Goal: Task Accomplishment & Management: Complete application form

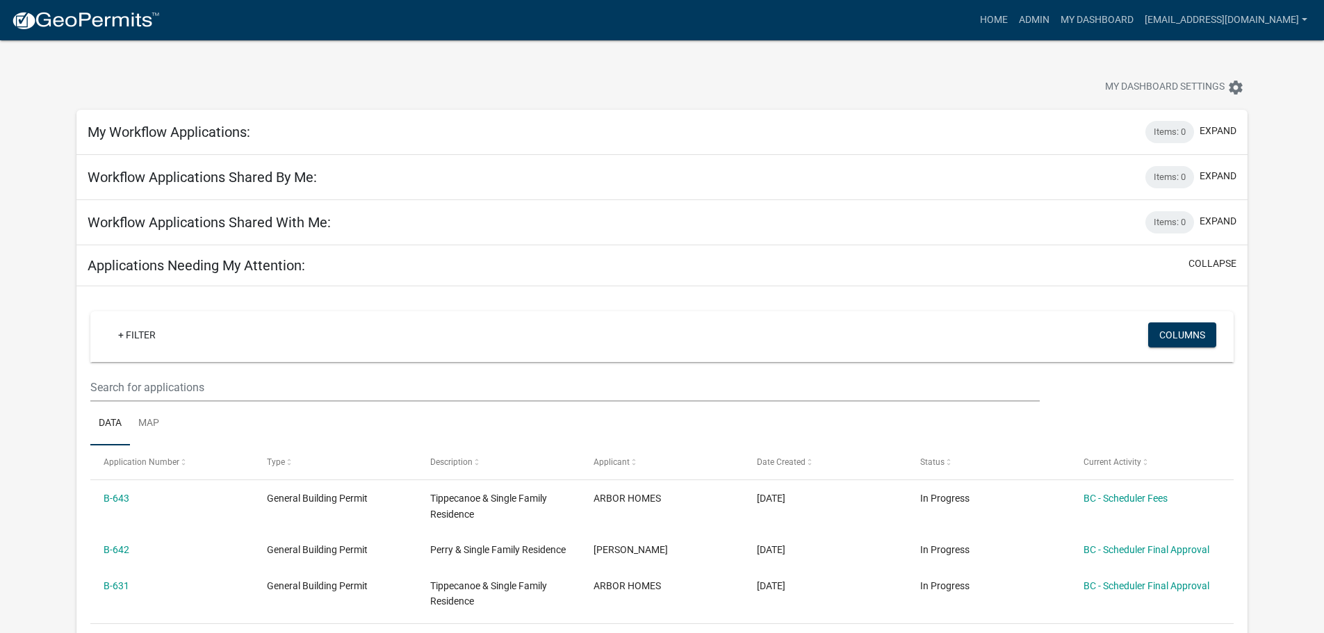
scroll to position [69, 0]
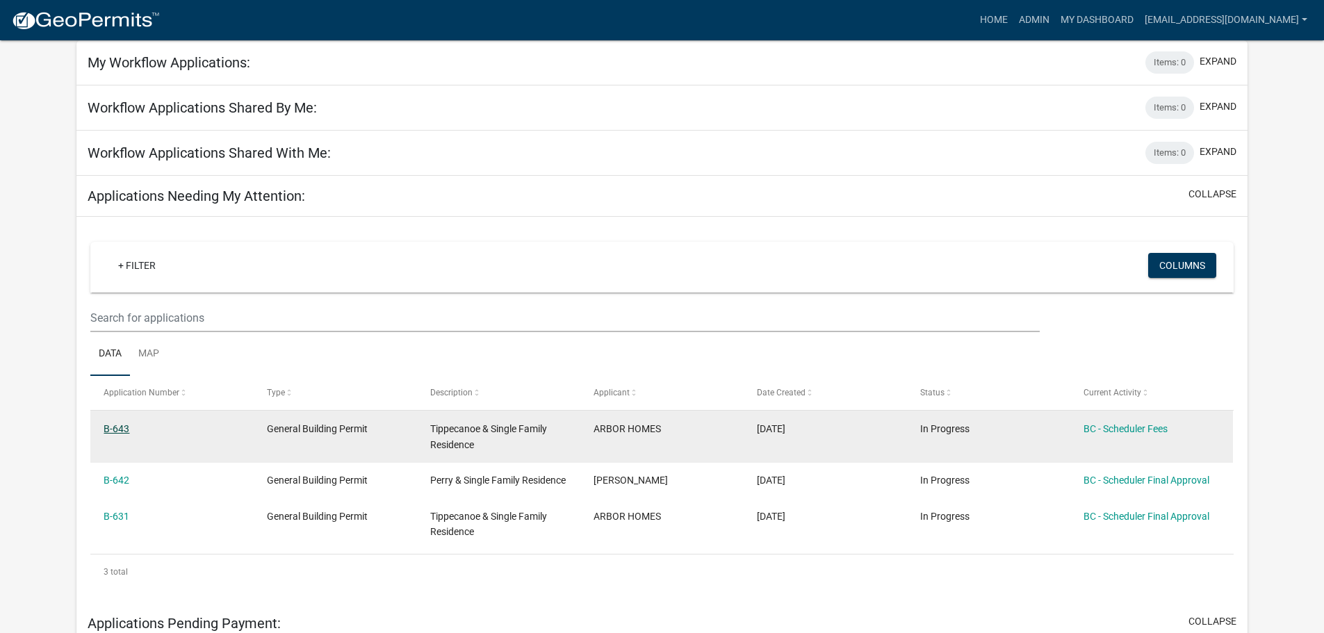
click at [115, 432] on link "B-643" at bounding box center [117, 428] width 26 height 11
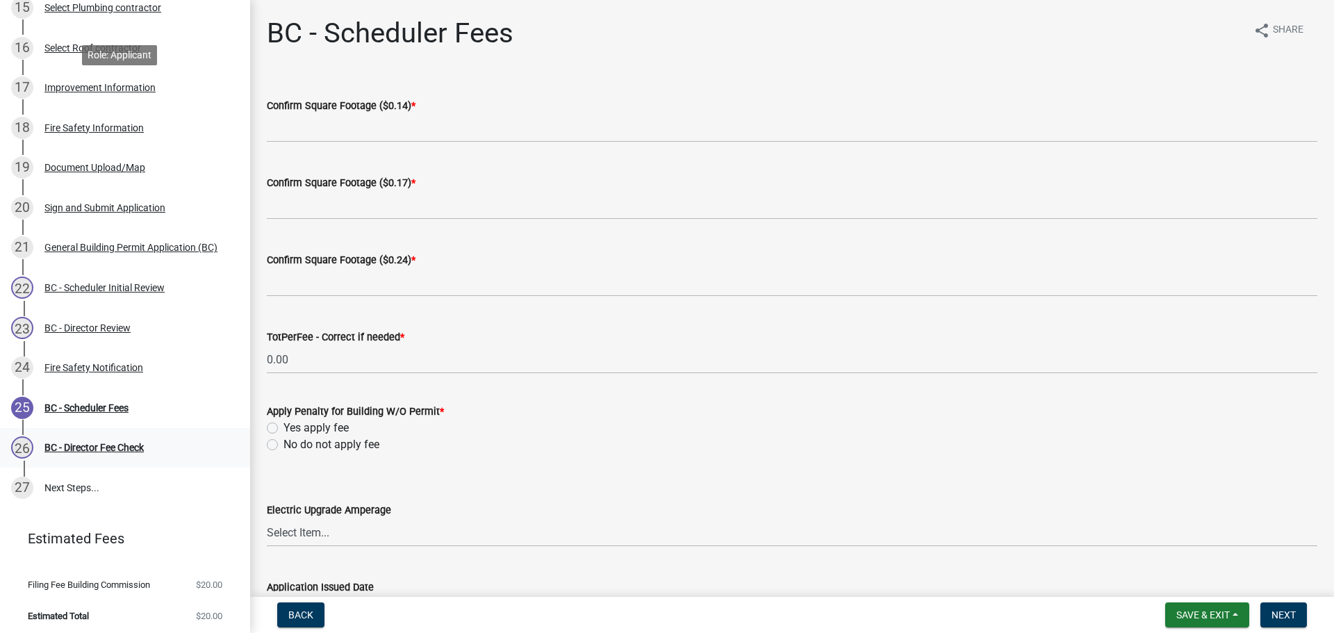
scroll to position [742, 0]
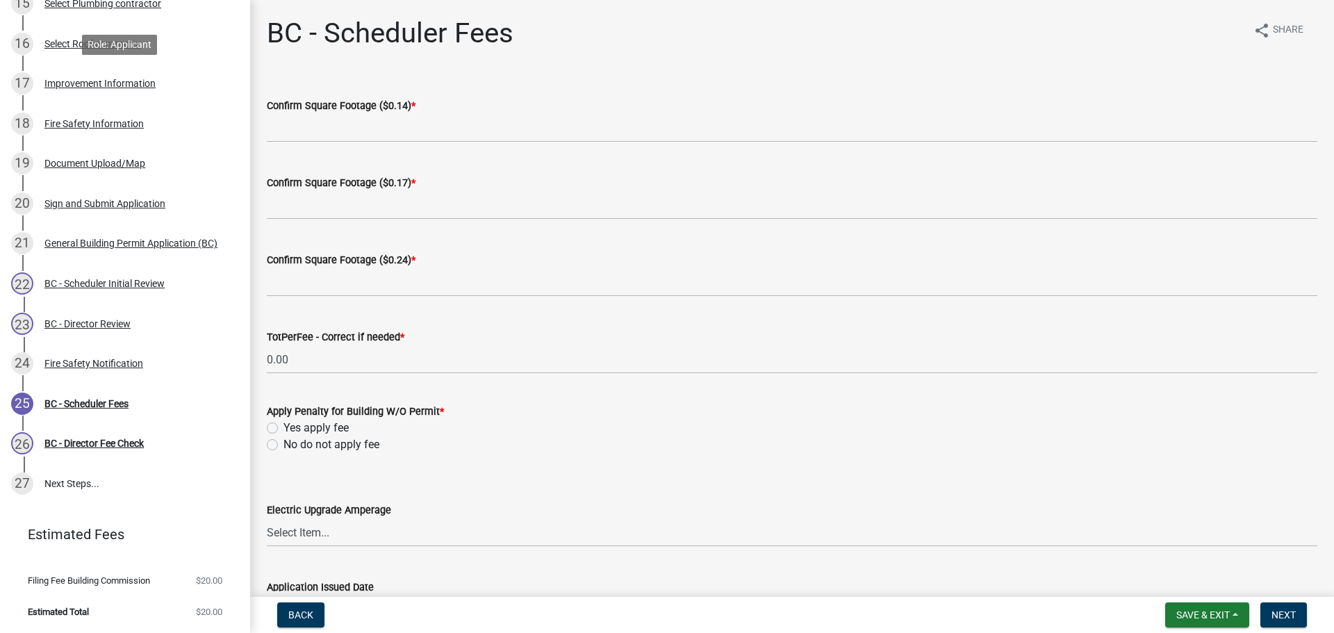
click at [131, 81] on div "Improvement Information" at bounding box center [99, 84] width 111 height 10
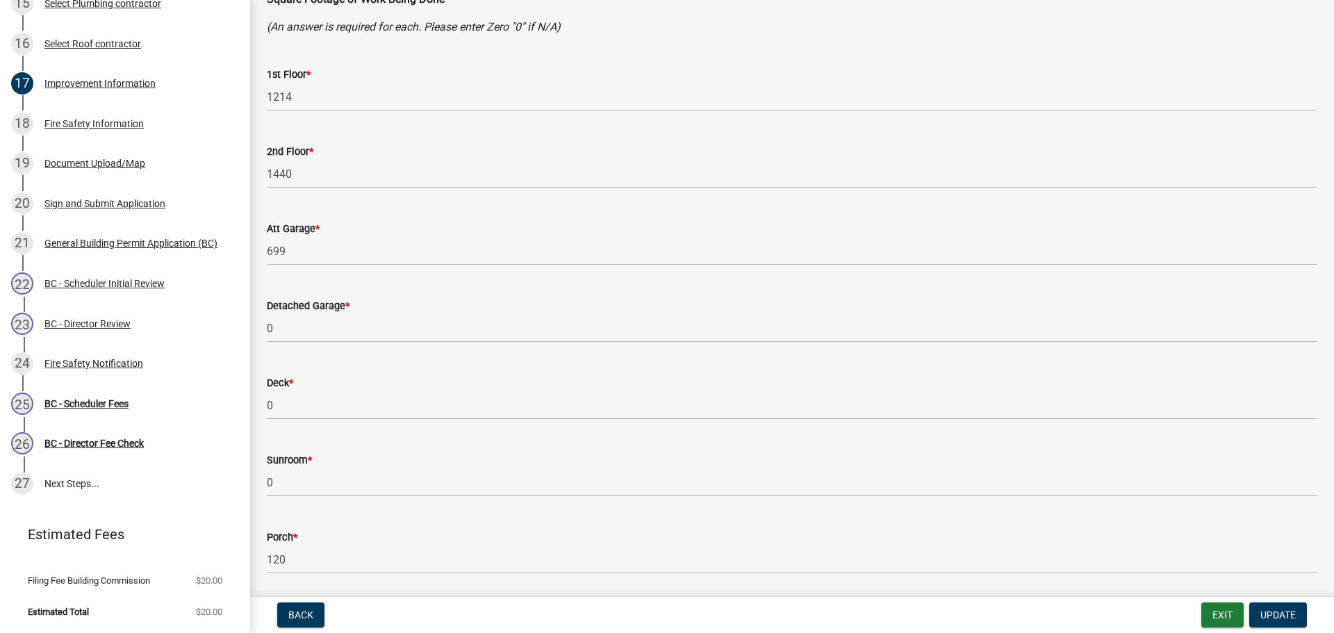
scroll to position [347, 0]
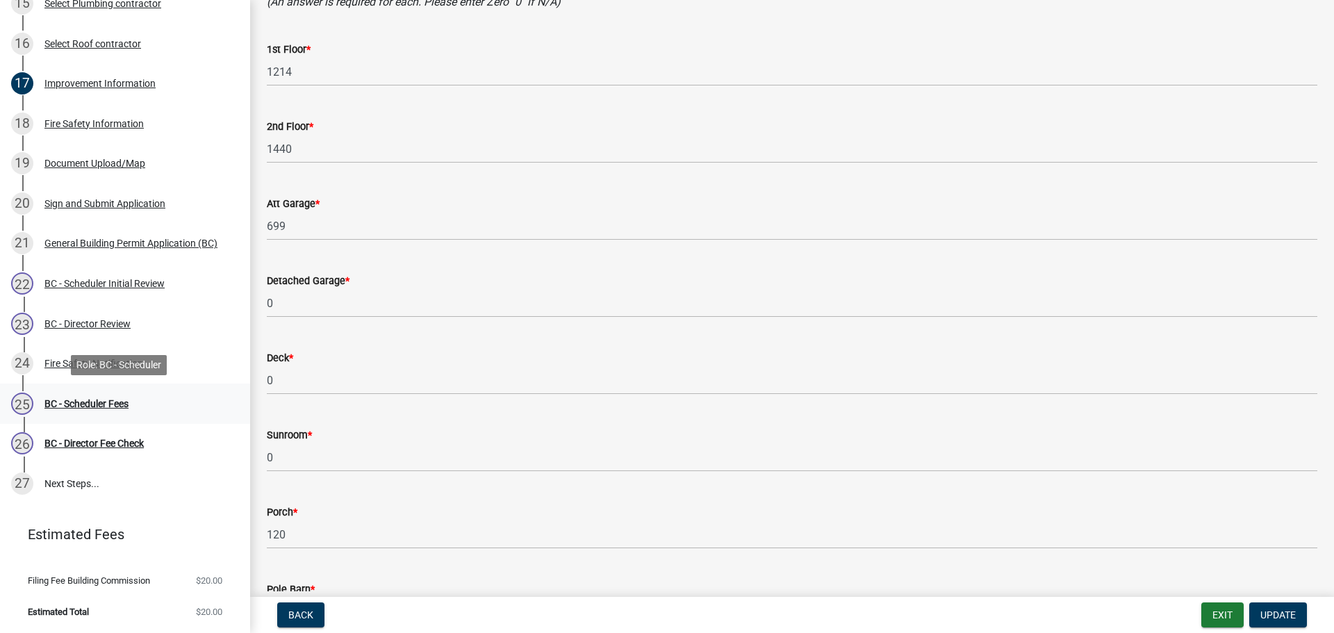
click at [108, 400] on div "BC - Scheduler Fees" at bounding box center [86, 404] width 84 height 10
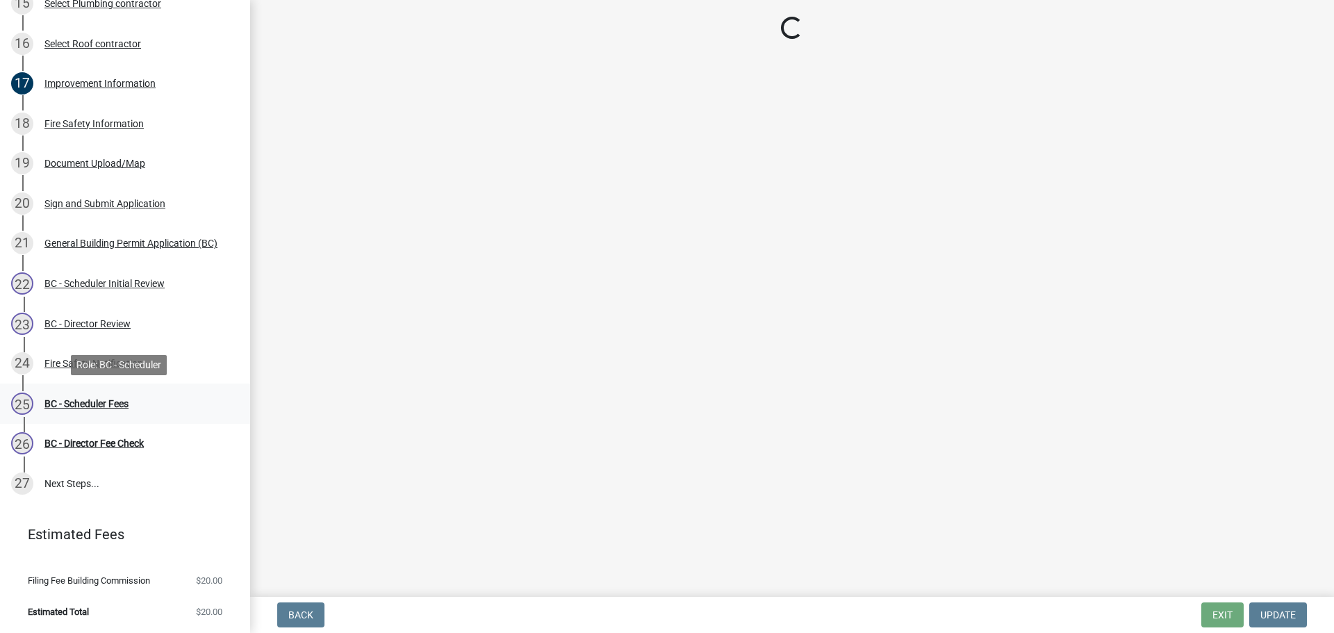
scroll to position [0, 0]
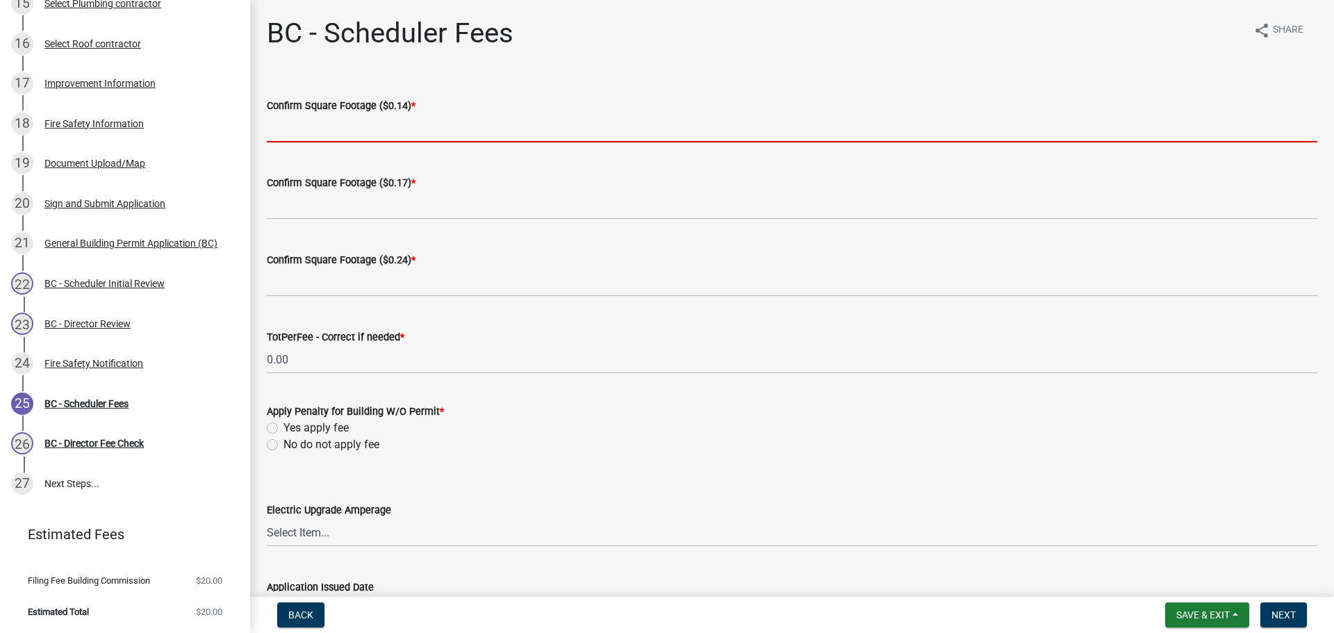
click at [387, 128] on input "text" at bounding box center [792, 128] width 1051 height 28
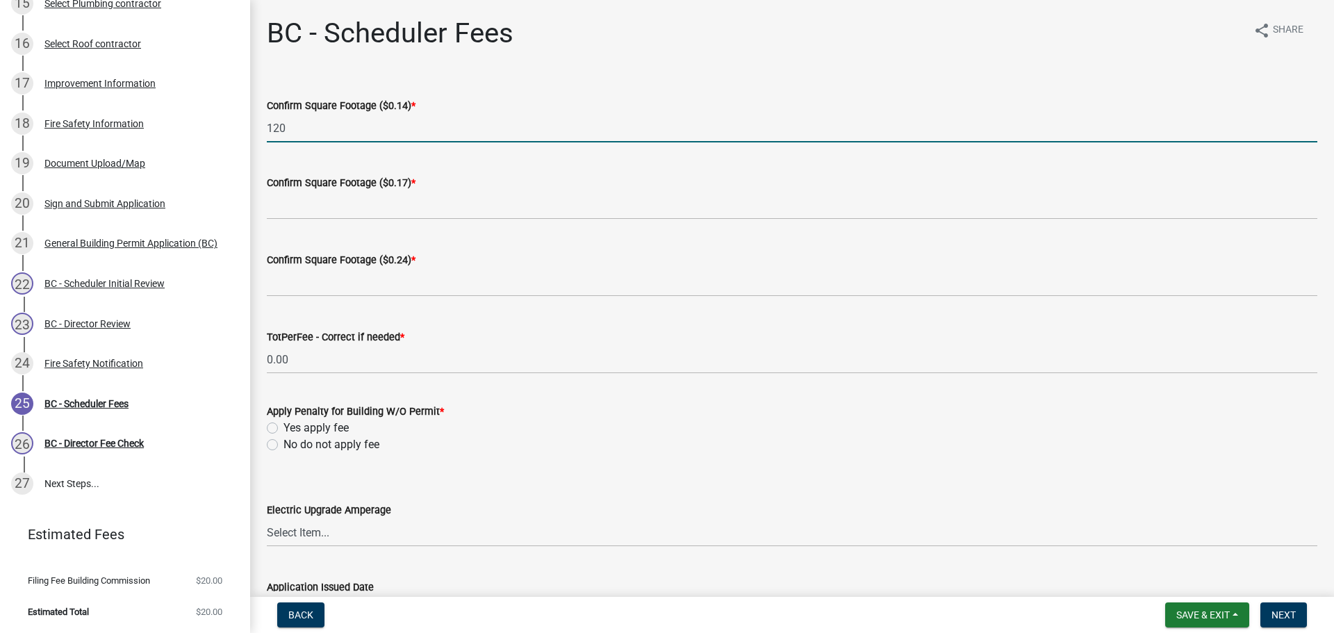
type input "120"
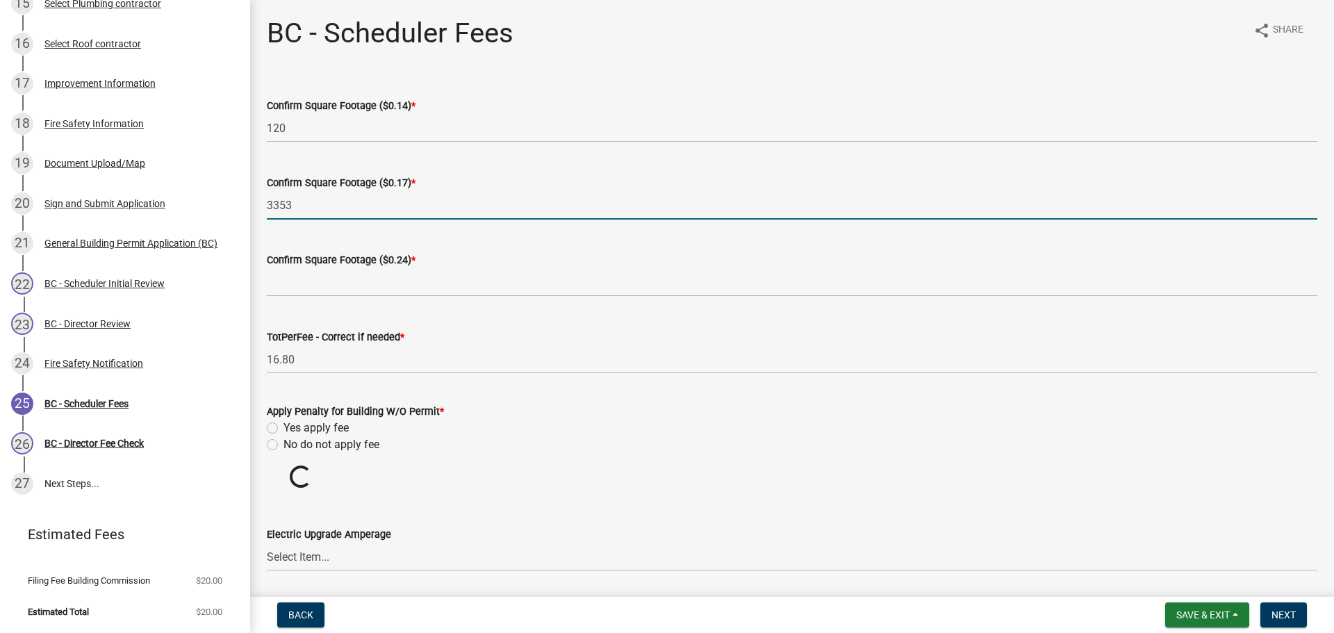
type input "3353"
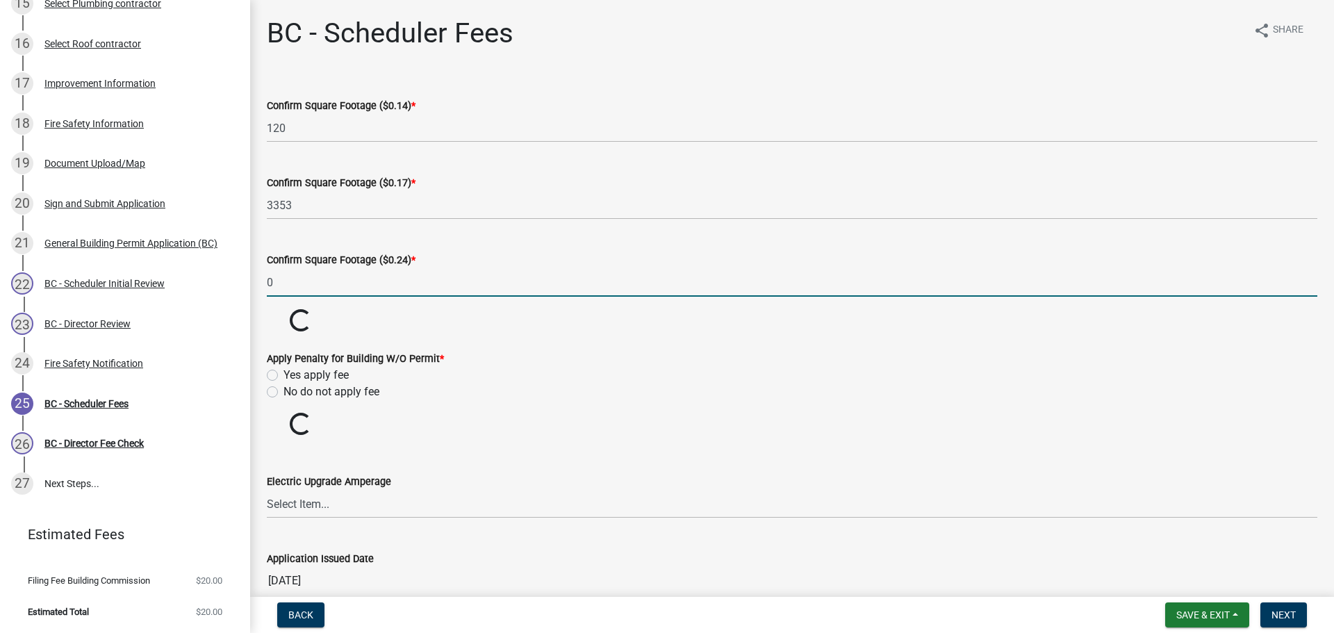
type input "0"
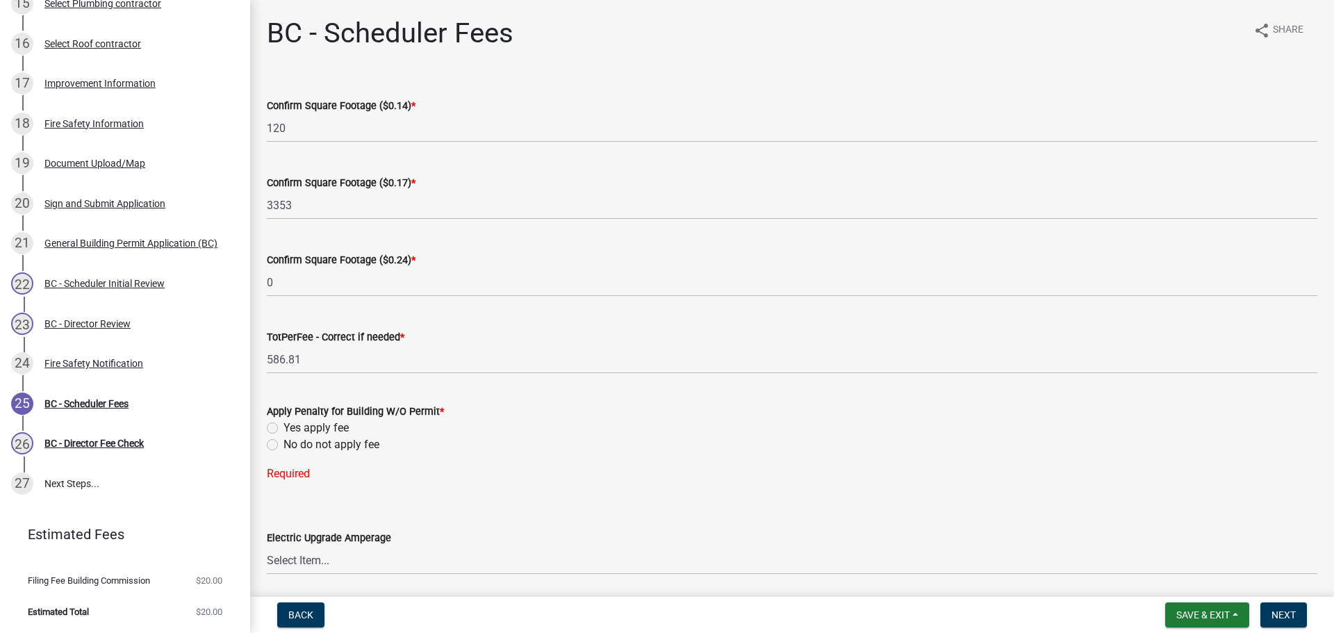
click at [283, 445] on label "No do not apply fee" at bounding box center [331, 444] width 96 height 17
click at [283, 445] on input "No do not apply fee" at bounding box center [287, 440] width 9 height 9
radio input "true"
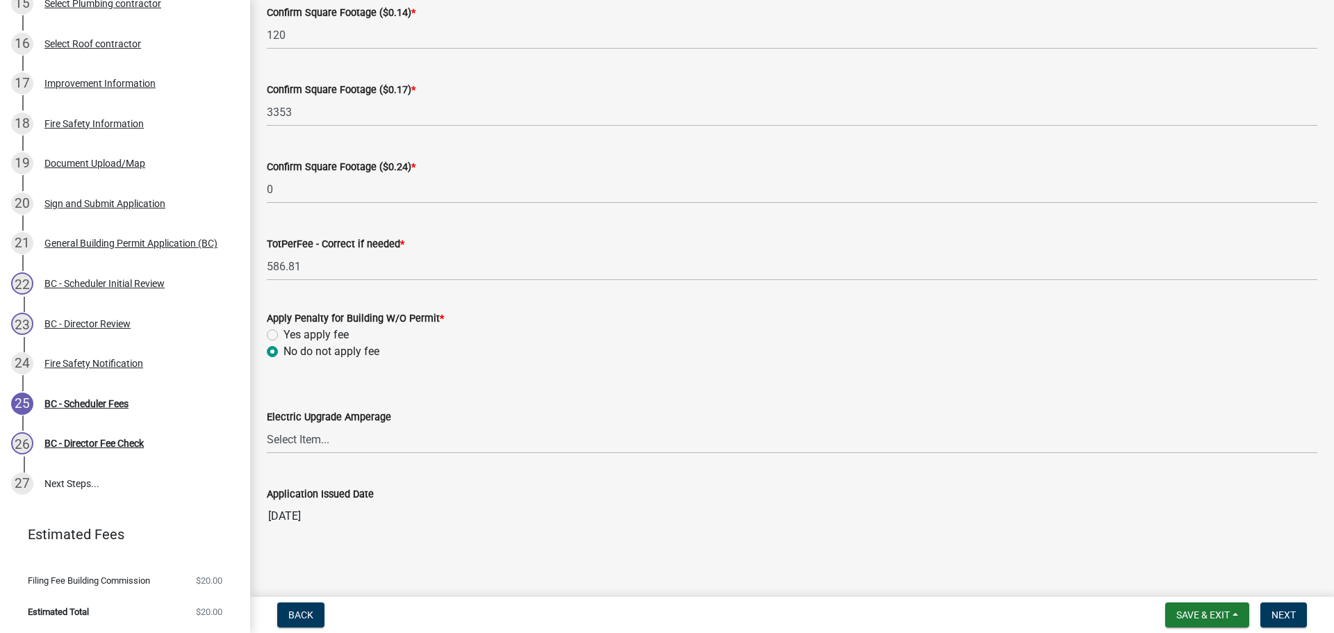
scroll to position [97, 0]
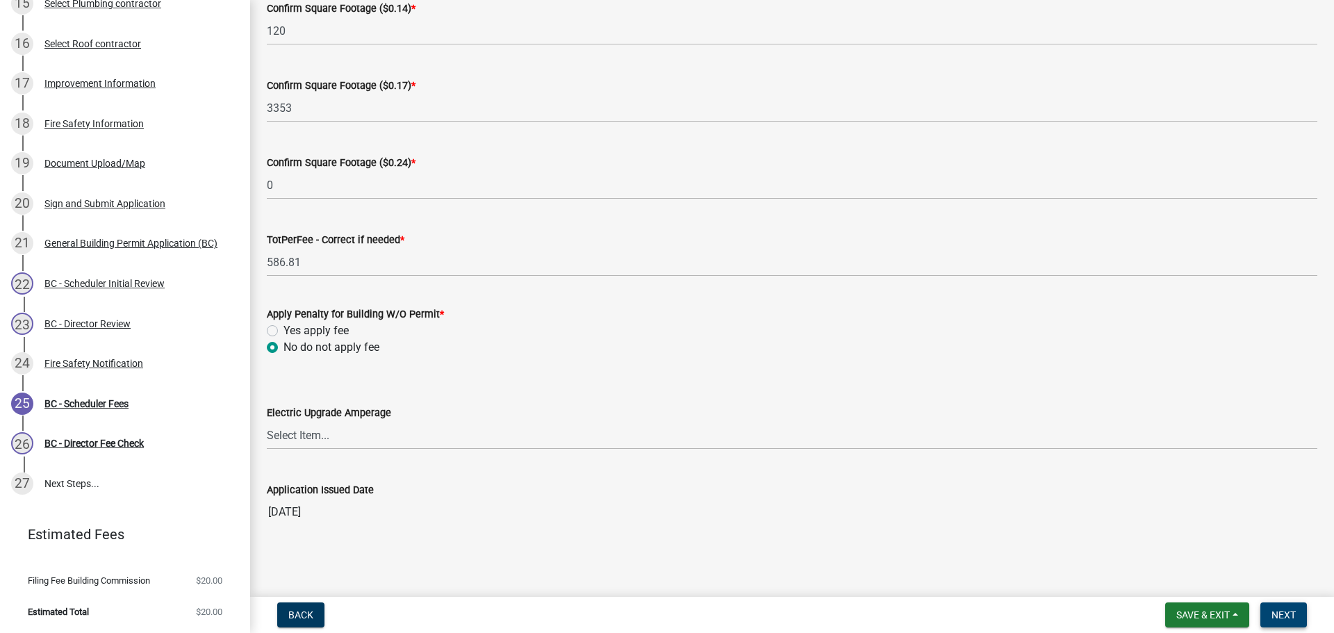
click at [1288, 608] on button "Next" at bounding box center [1283, 614] width 47 height 25
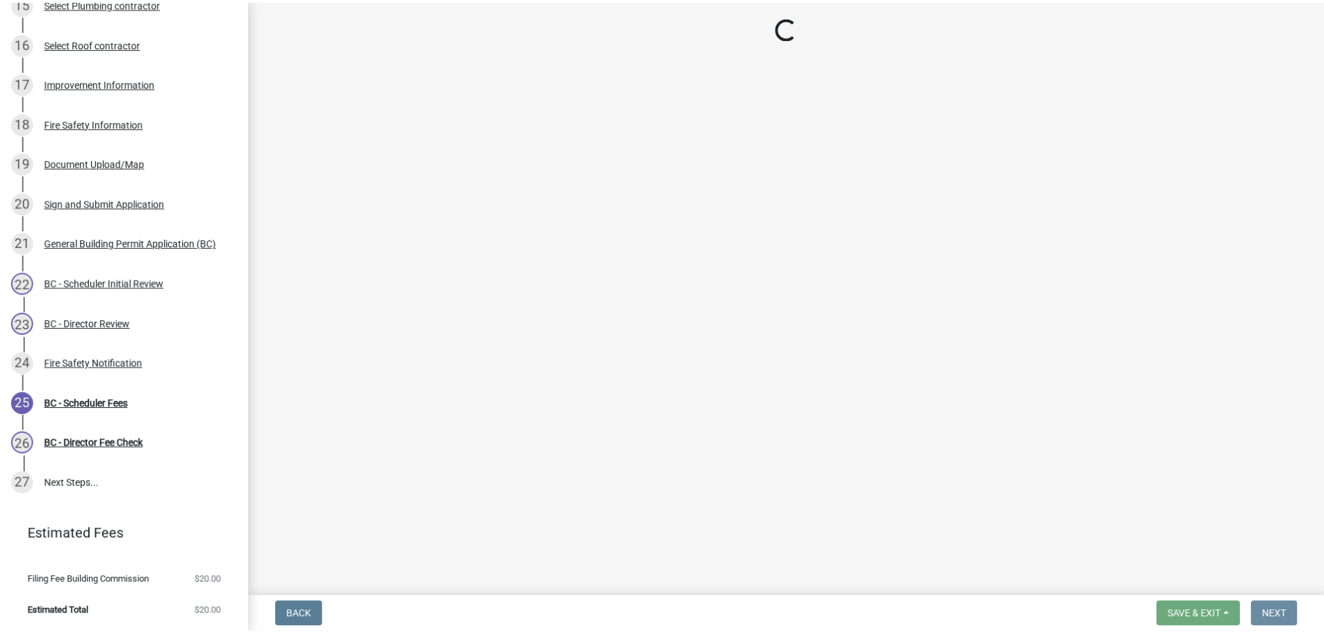
scroll to position [0, 0]
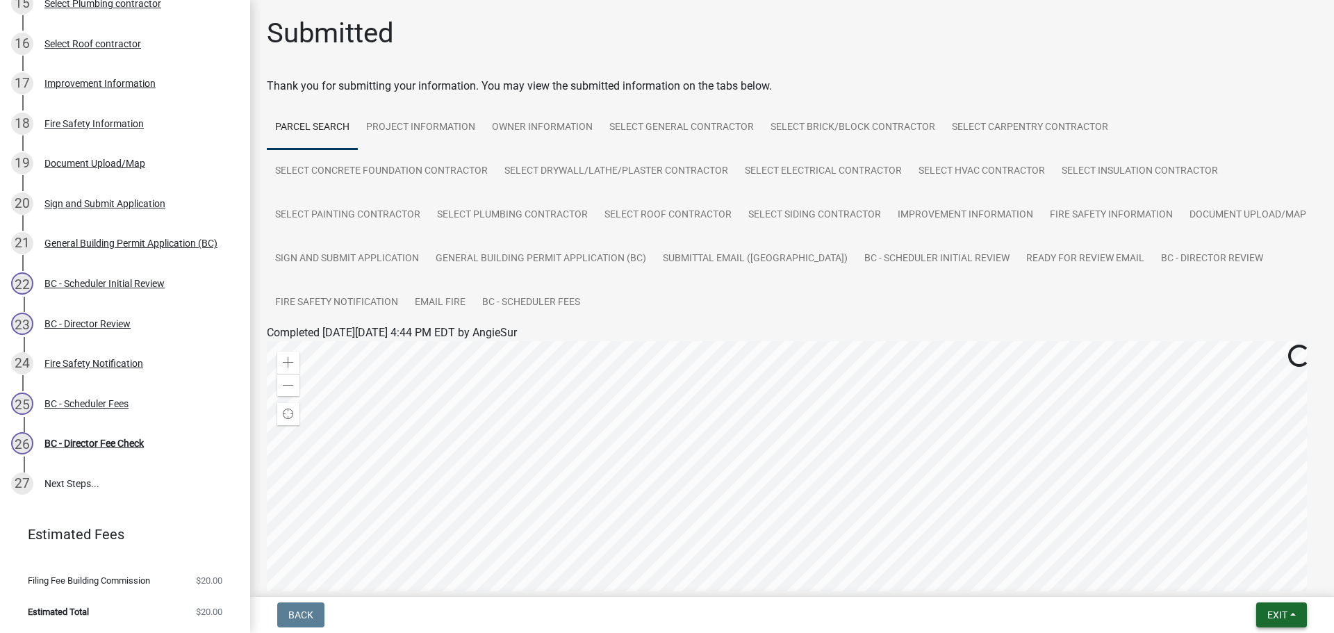
click at [1285, 610] on span "Exit" at bounding box center [1277, 614] width 20 height 11
click at [1262, 569] on button "Save & Exit" at bounding box center [1251, 578] width 111 height 33
